Goal: Obtain resource: Obtain resource

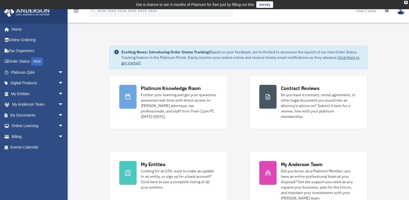
click at [18, 116] on link "My Documents arrow_drop_down" at bounding box center [38, 115] width 68 height 11
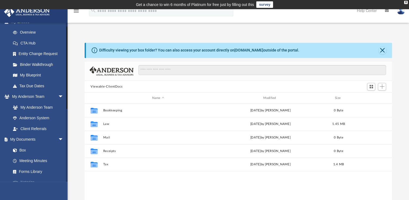
scroll to position [108, 0]
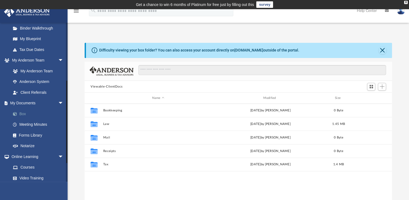
click at [24, 113] on link "Box" at bounding box center [40, 113] width 64 height 11
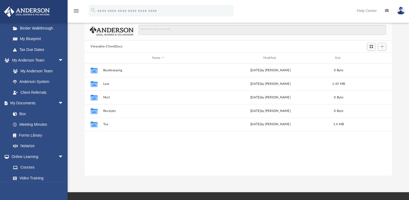
scroll to position [54, 0]
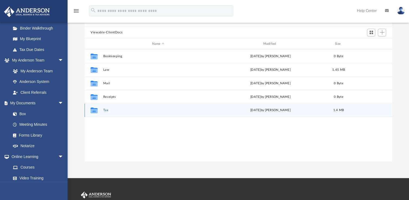
click at [115, 113] on div "Collaborated Folder Tax [DATE] by [PERSON_NAME] 1.4 MB" at bounding box center [239, 110] width 308 height 14
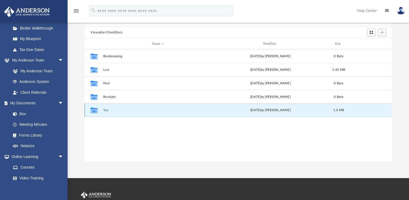
click at [115, 113] on div "Collaborated Folder Tax [DATE] by [PERSON_NAME] 1.4 MB" at bounding box center [239, 110] width 308 height 14
click at [118, 110] on button "Tax" at bounding box center [158, 110] width 110 height 4
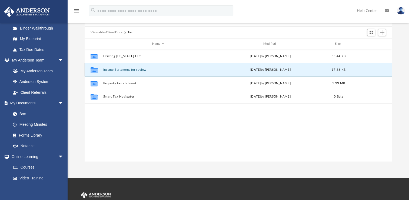
click at [118, 69] on button "Income Statement for review" at bounding box center [158, 70] width 110 height 4
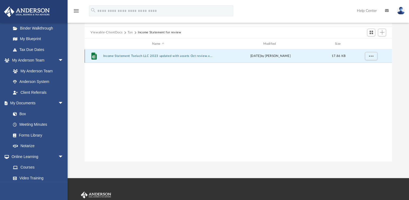
click at [137, 56] on button "Income Statement Tselach LLC 2023 updated with assets Oct review.xlsx" at bounding box center [158, 56] width 110 height 4
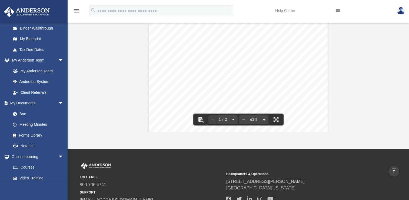
scroll to position [27, 0]
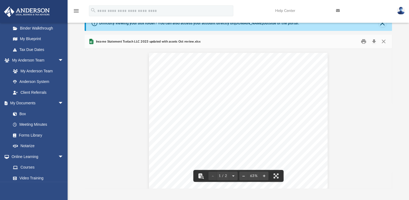
click at [116, 88] on div "Income Statement Tselach LLC INCOME STATEMENT FY 2023 and 2024 FY2023 REVENUES …" at bounding box center [239, 195] width 308 height 293
click at [265, 176] on button "File preview" at bounding box center [264, 176] width 9 height 12
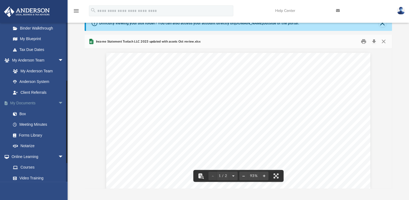
click at [23, 103] on link "My Documents arrow_drop_down" at bounding box center [38, 103] width 68 height 11
click at [23, 114] on link "Box" at bounding box center [40, 113] width 64 height 11
